Goal: Transaction & Acquisition: Purchase product/service

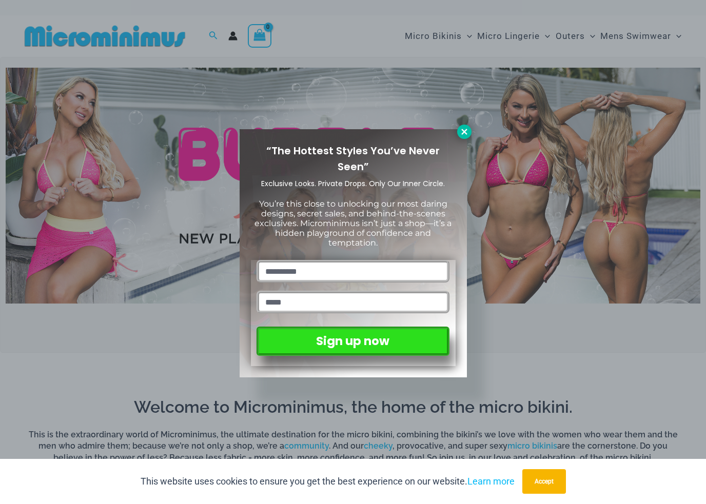
click at [463, 135] on icon at bounding box center [464, 131] width 9 height 9
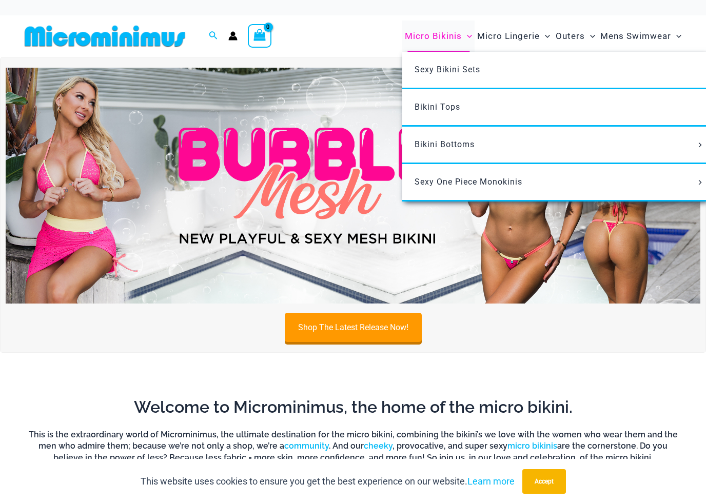
click at [445, 36] on span "Micro Bikinis" at bounding box center [433, 36] width 57 height 26
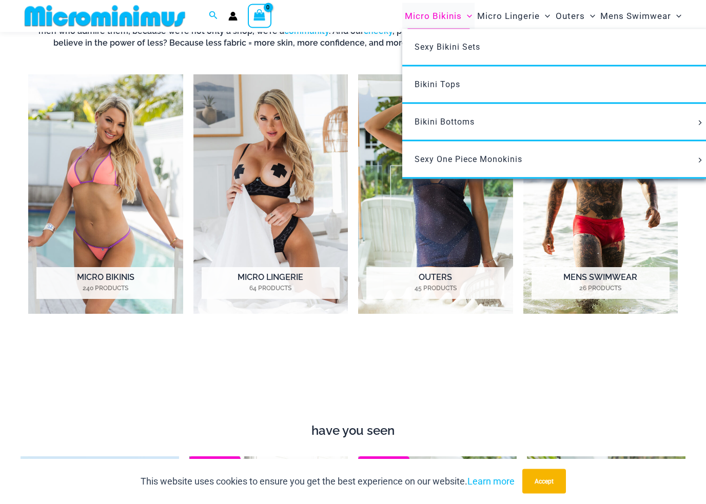
scroll to position [410, 0]
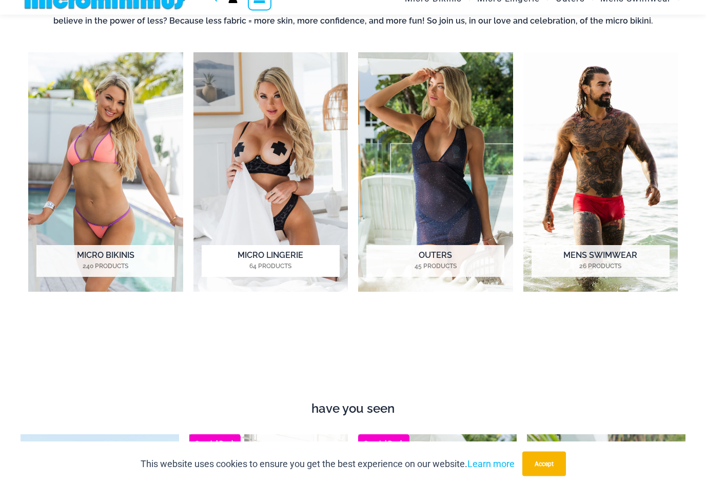
click at [287, 187] on img "Visit product category Micro Lingerie" at bounding box center [270, 190] width 155 height 240
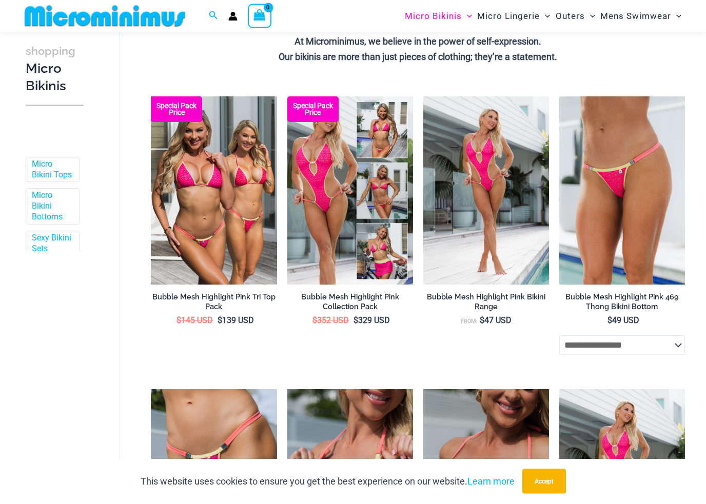
scroll to position [271, 0]
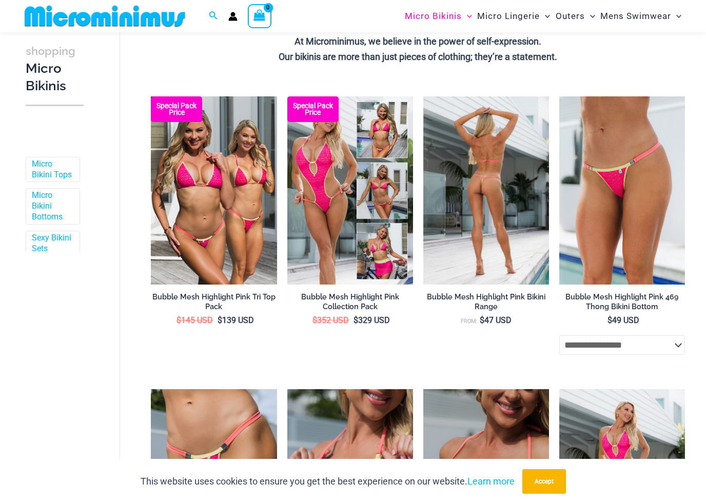
click at [503, 215] on img at bounding box center [486, 190] width 126 height 189
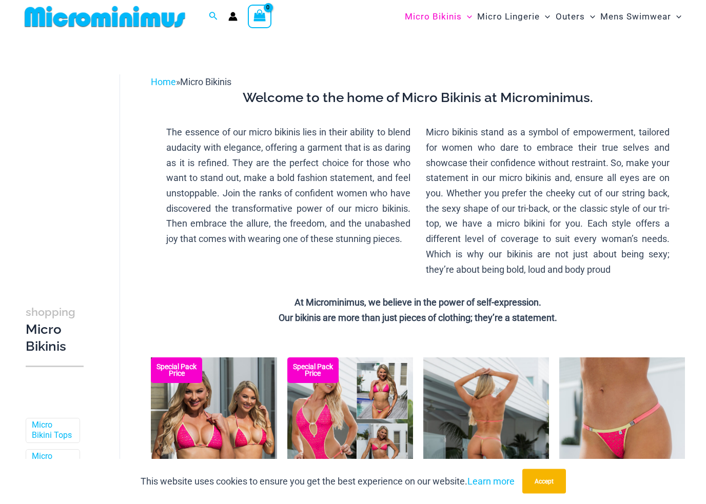
scroll to position [0, 0]
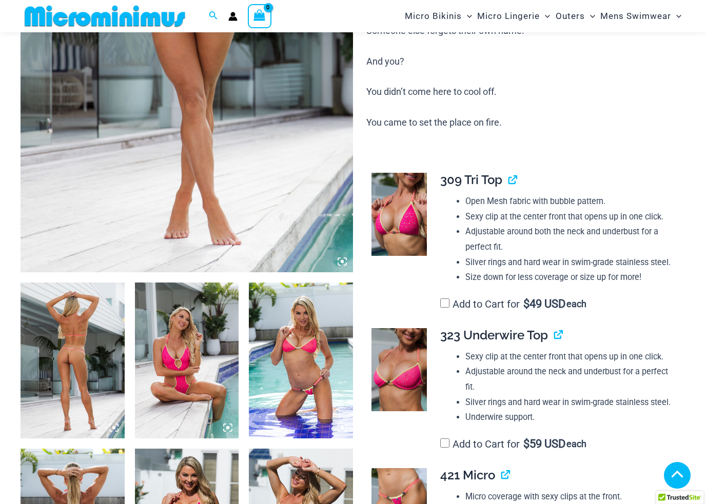
scroll to position [341, 0]
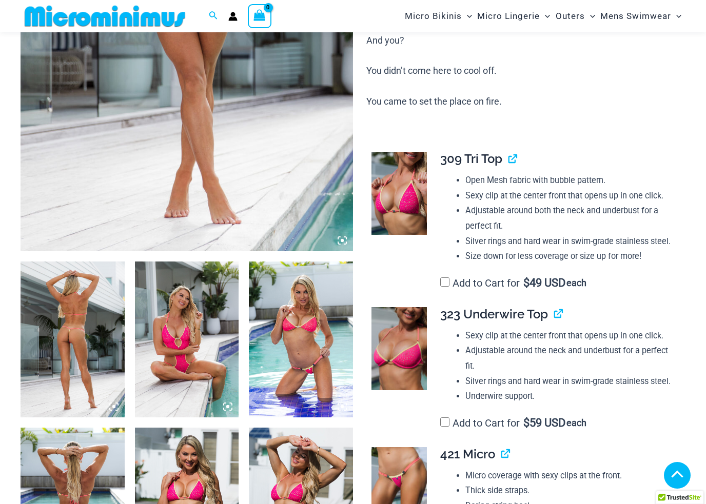
click at [57, 367] on img at bounding box center [73, 340] width 104 height 156
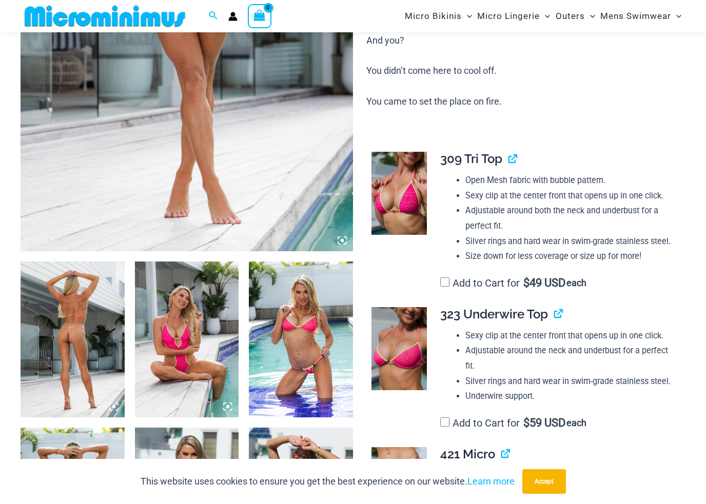
click at [62, 361] on img at bounding box center [73, 340] width 104 height 156
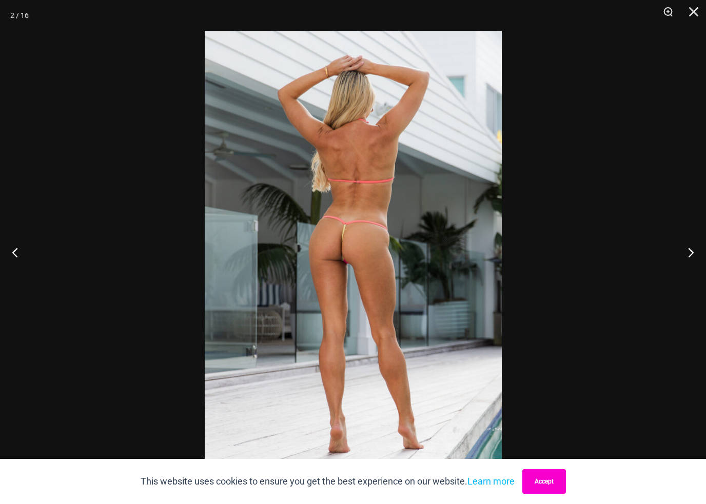
click at [555, 483] on button "Accept" at bounding box center [544, 481] width 44 height 25
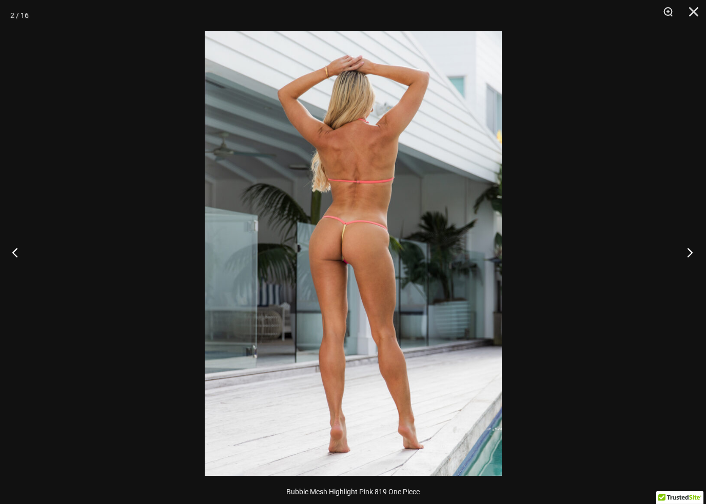
click at [690, 260] on button "Next" at bounding box center [686, 252] width 38 height 51
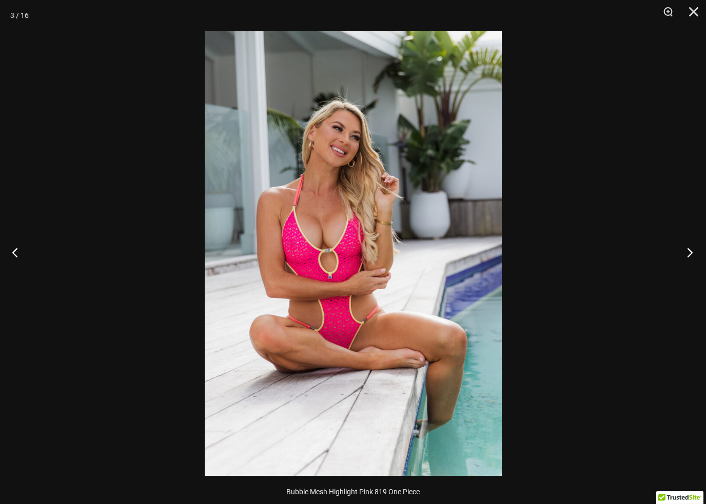
click at [690, 260] on button "Next" at bounding box center [686, 252] width 38 height 51
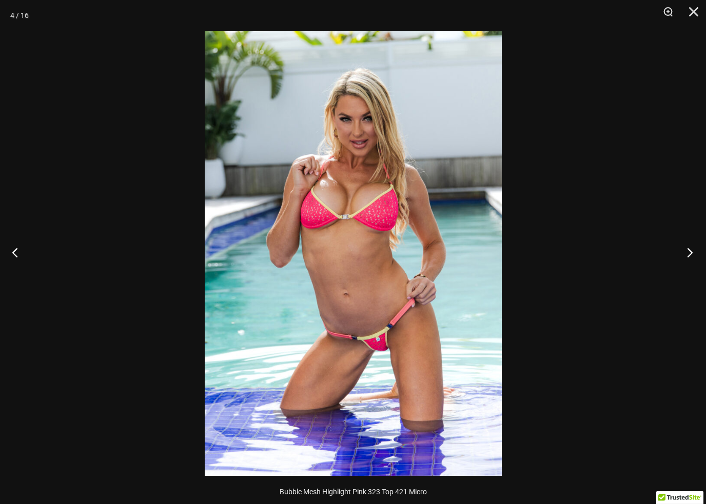
click at [690, 256] on button "Next" at bounding box center [686, 252] width 38 height 51
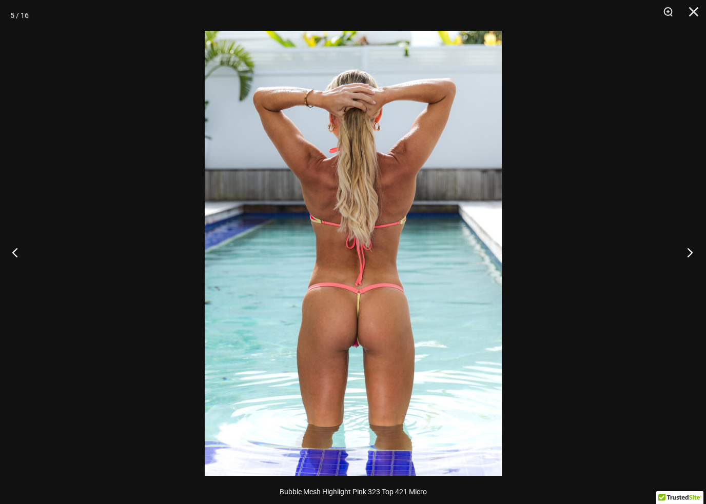
click at [689, 252] on button "Next" at bounding box center [686, 252] width 38 height 51
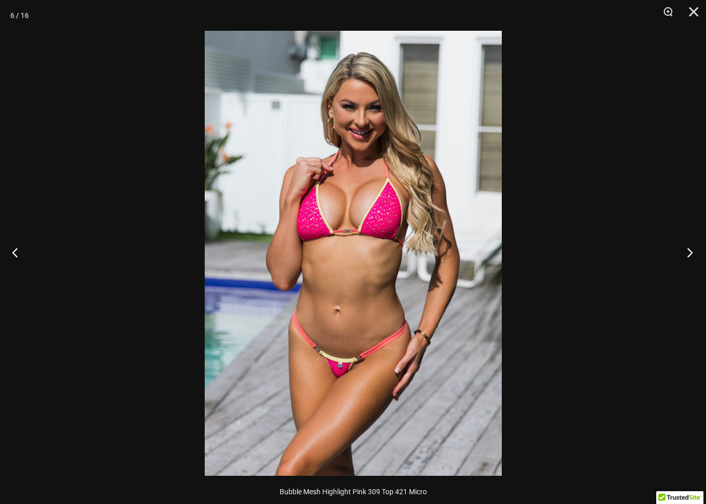
click at [689, 252] on button "Next" at bounding box center [686, 252] width 38 height 51
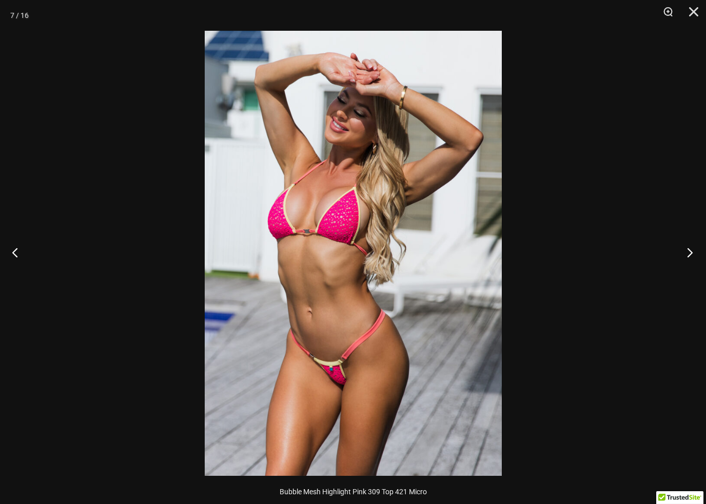
click at [693, 250] on button "Next" at bounding box center [686, 252] width 38 height 51
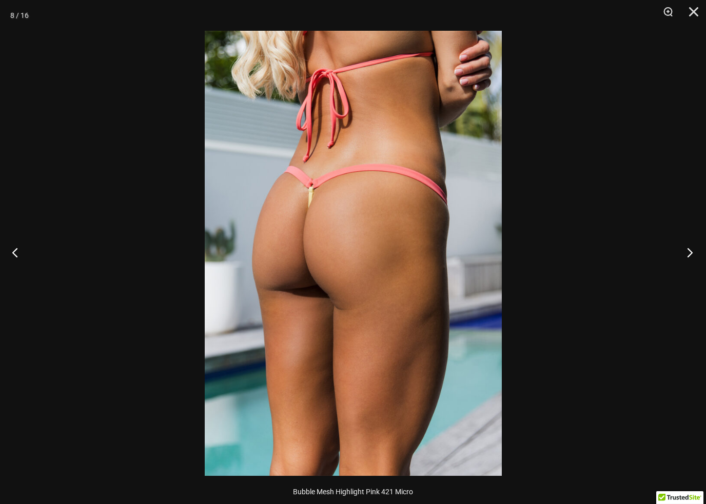
click at [693, 250] on button "Next" at bounding box center [686, 252] width 38 height 51
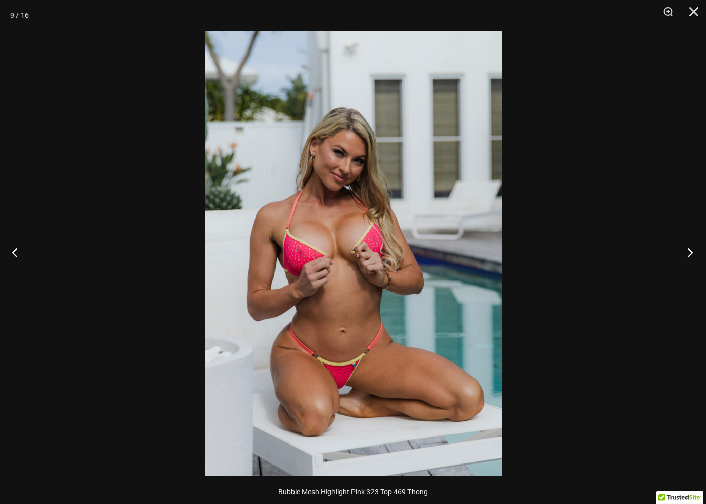
click at [693, 252] on button "Next" at bounding box center [686, 252] width 38 height 51
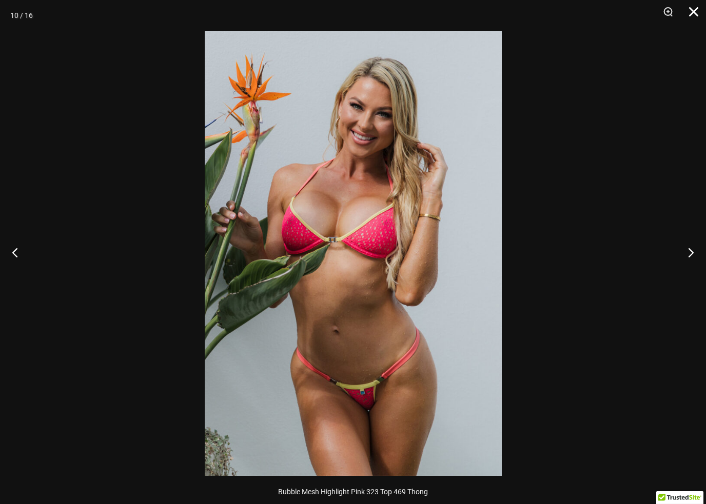
click at [694, 17] on button "Close" at bounding box center [690, 15] width 26 height 31
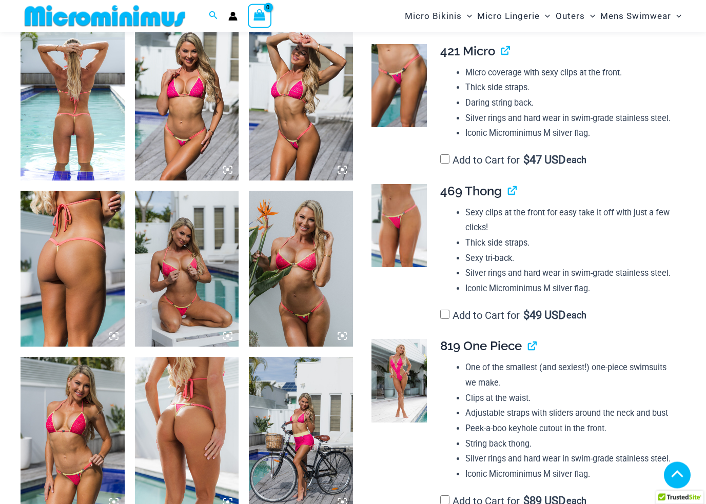
scroll to position [730, 0]
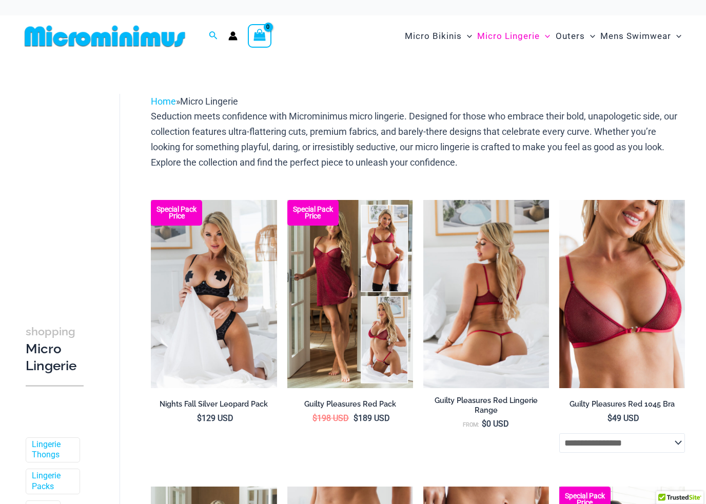
click at [497, 288] on img at bounding box center [486, 294] width 126 height 189
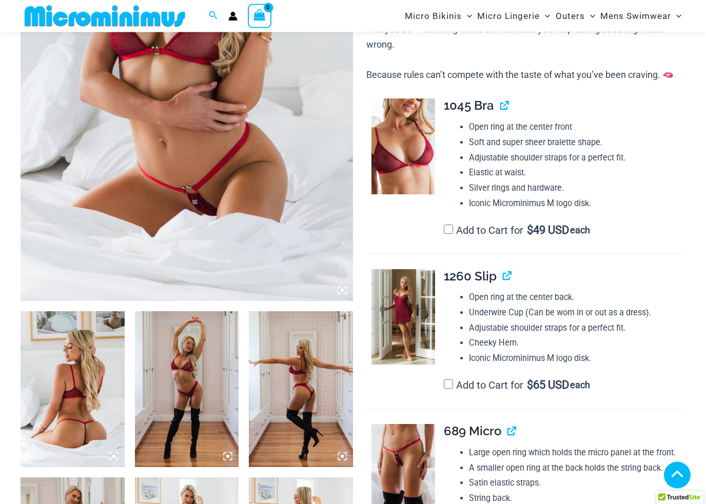
click at [65, 381] on img at bounding box center [73, 390] width 104 height 156
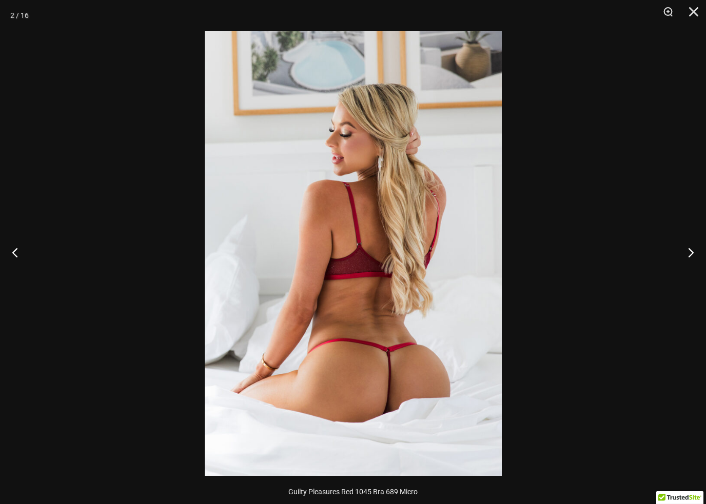
click at [454, 379] on img at bounding box center [353, 253] width 297 height 445
click at [457, 377] on img at bounding box center [353, 253] width 297 height 445
click at [418, 368] on img at bounding box center [353, 253] width 297 height 445
click at [679, 258] on div at bounding box center [353, 252] width 706 height 504
click at [689, 254] on button "Next" at bounding box center [686, 252] width 38 height 51
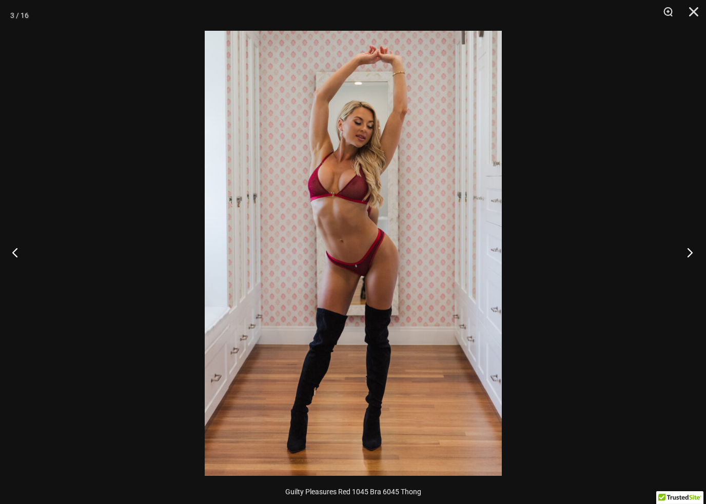
click at [688, 255] on button "Next" at bounding box center [686, 252] width 38 height 51
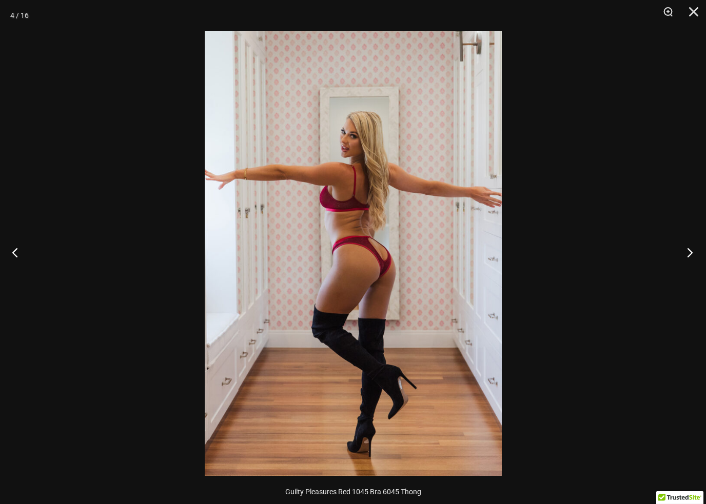
click at [687, 254] on button "Next" at bounding box center [686, 252] width 38 height 51
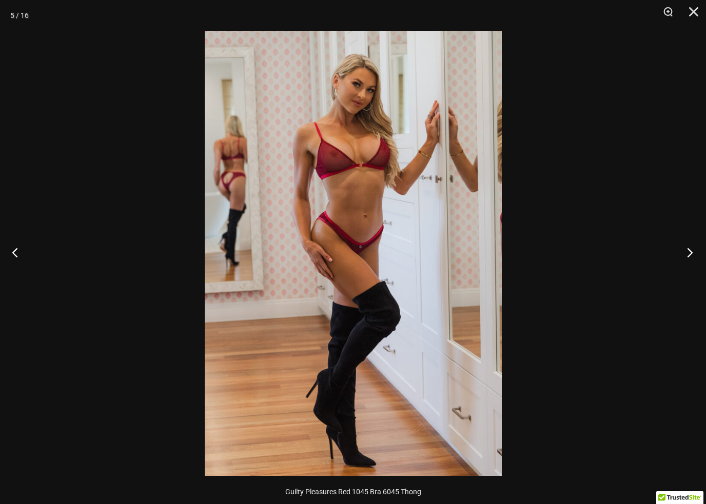
click at [684, 255] on button "Next" at bounding box center [686, 252] width 38 height 51
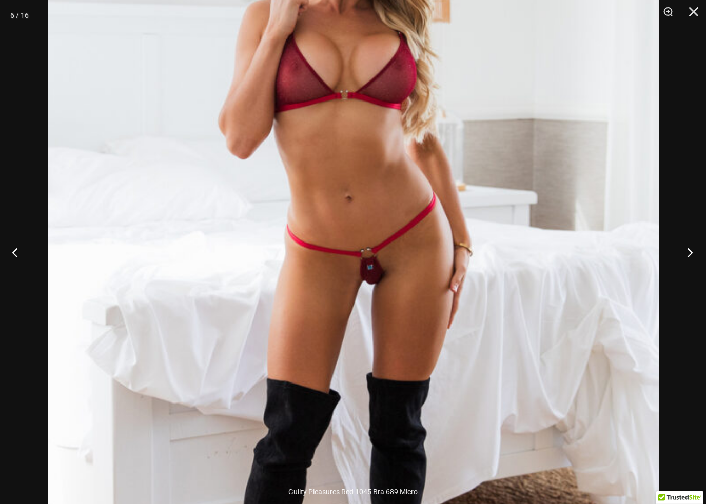
click at [697, 258] on button "Next" at bounding box center [686, 252] width 38 height 51
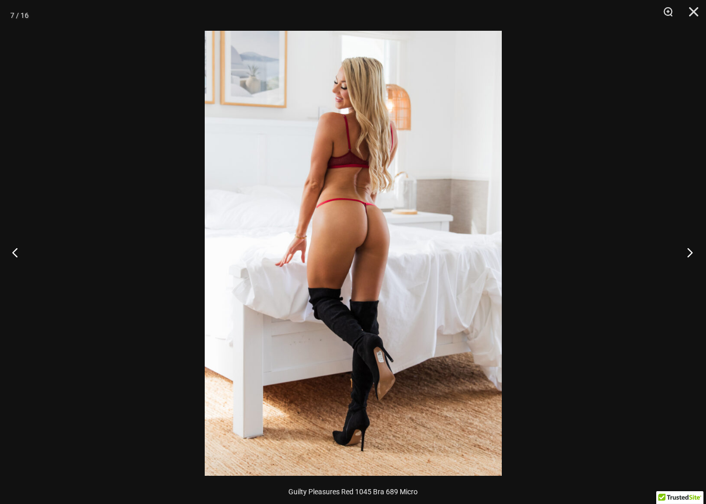
click at [693, 260] on button "Next" at bounding box center [686, 252] width 38 height 51
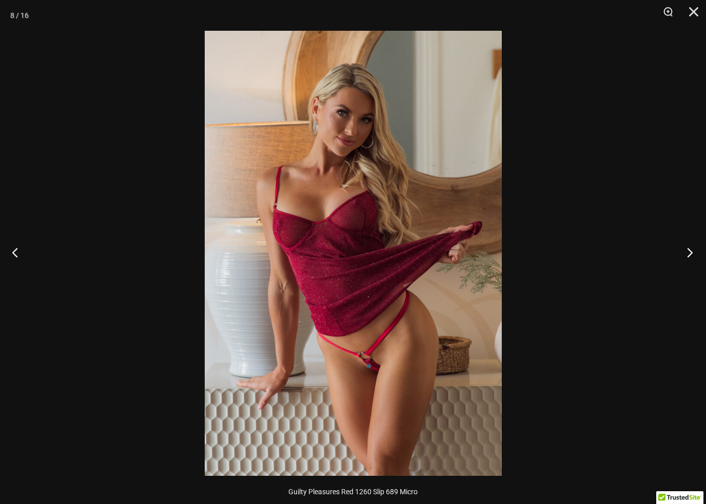
click at [695, 261] on button "Next" at bounding box center [686, 252] width 38 height 51
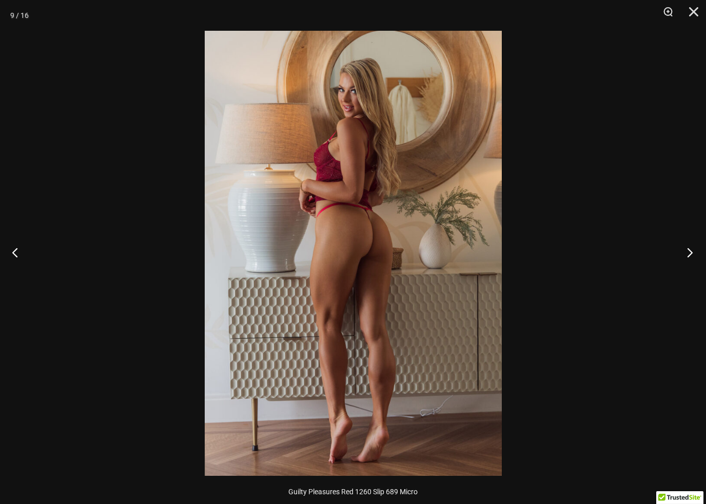
click at [695, 258] on button "Next" at bounding box center [686, 252] width 38 height 51
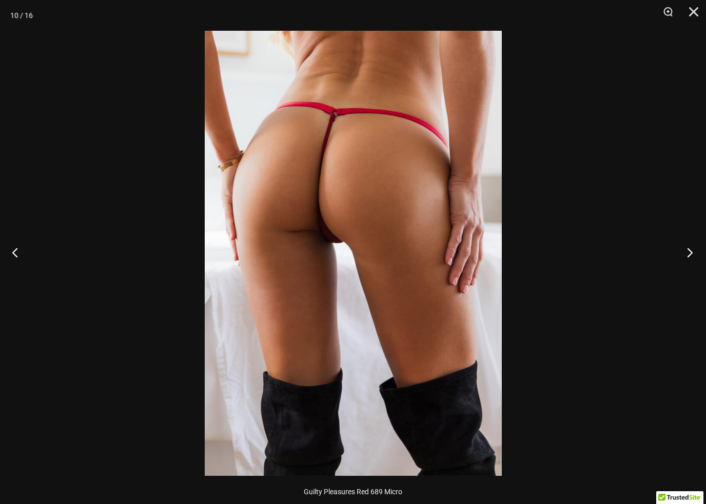
click at [692, 258] on button "Next" at bounding box center [686, 252] width 38 height 51
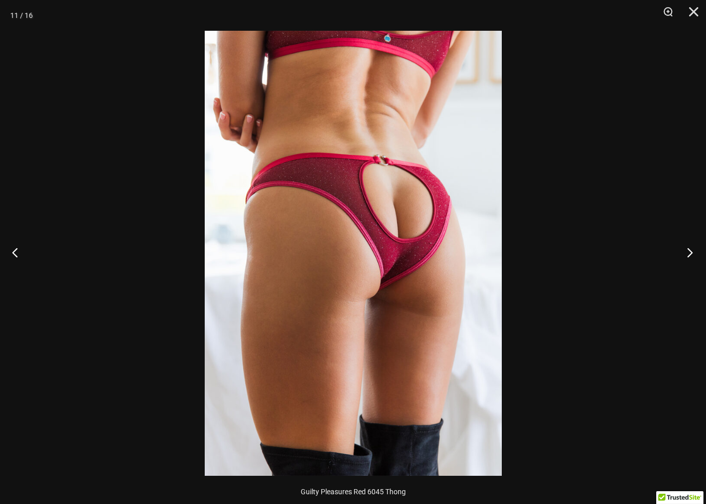
click at [694, 255] on button "Next" at bounding box center [686, 252] width 38 height 51
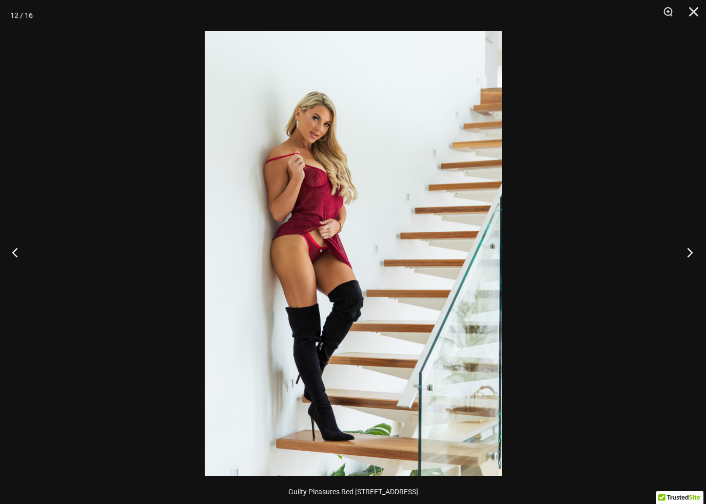
click at [694, 256] on button "Next" at bounding box center [686, 252] width 38 height 51
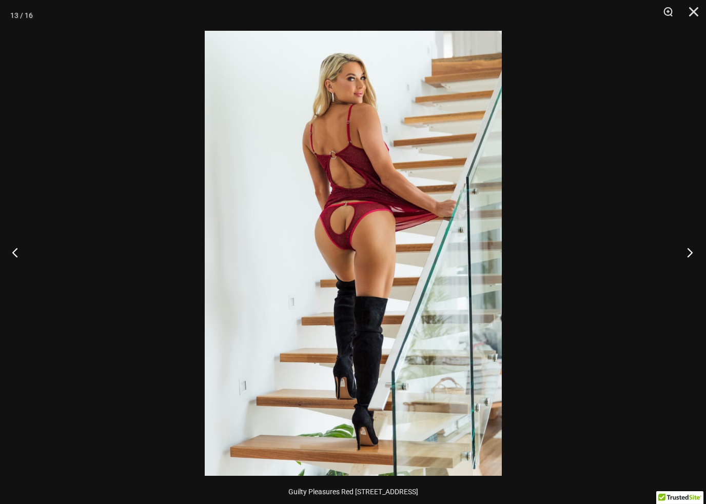
click at [693, 254] on button "Next" at bounding box center [686, 252] width 38 height 51
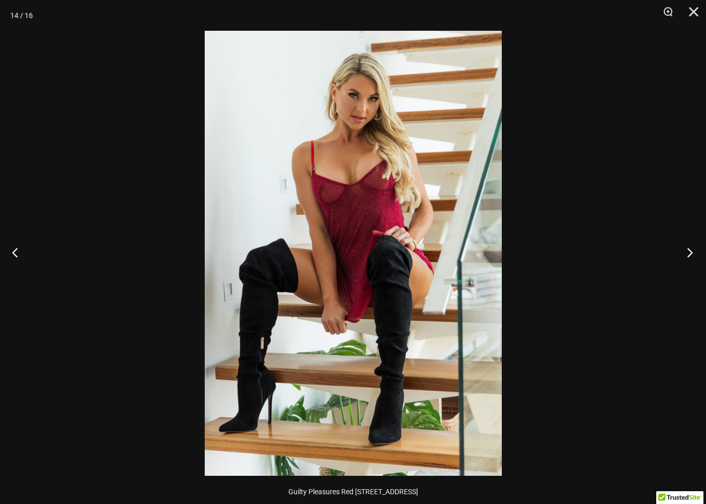
click at [691, 252] on button "Next" at bounding box center [686, 252] width 38 height 51
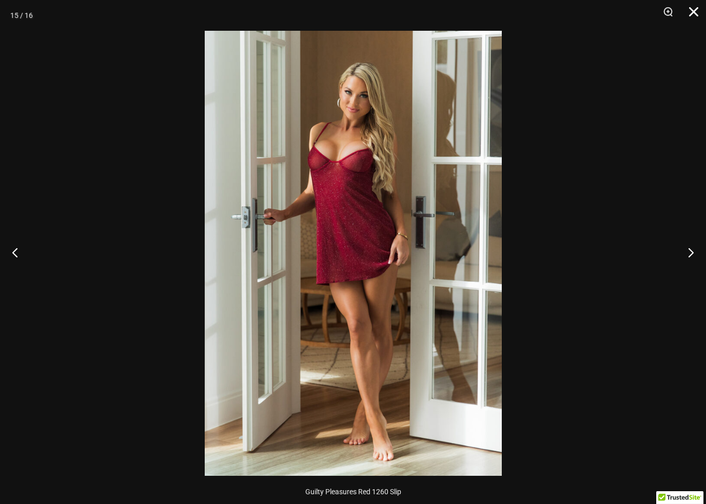
click at [696, 9] on button "Close" at bounding box center [690, 15] width 26 height 31
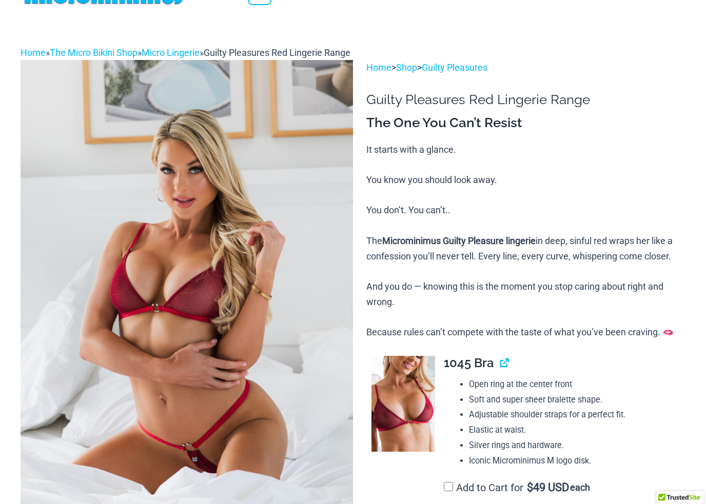
scroll to position [0, 0]
